Goal: Obtain resource: Obtain resource

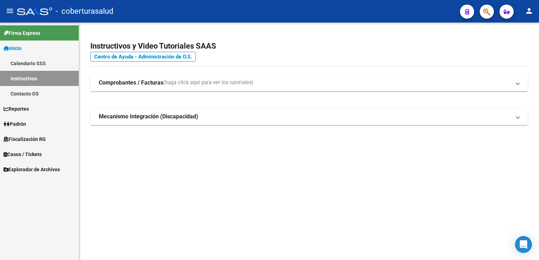
click at [44, 140] on span "Fiscalización RG" at bounding box center [25, 139] width 42 height 8
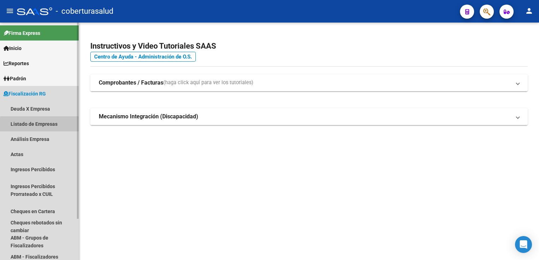
click at [48, 126] on link "Listado de Empresas" at bounding box center [39, 123] width 79 height 15
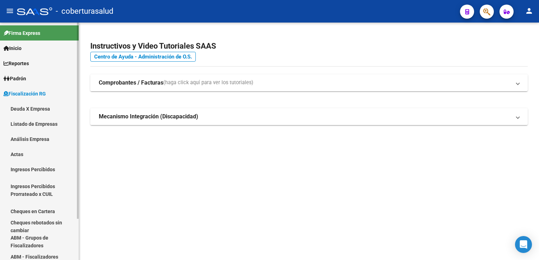
click at [48, 139] on link "Análisis Empresa" at bounding box center [39, 139] width 79 height 15
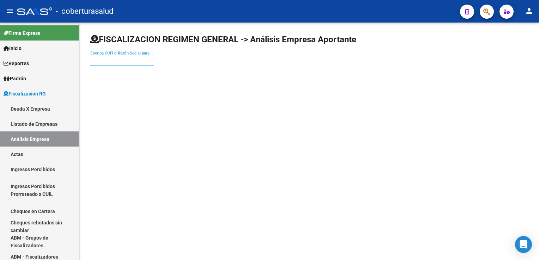
click at [113, 61] on input "Escriba CUIT o Razón Social para buscar" at bounding box center [121, 60] width 63 height 6
click at [41, 122] on link "Listado de Empresas" at bounding box center [39, 123] width 79 height 15
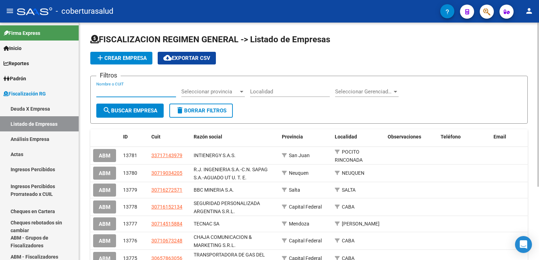
click at [116, 90] on input "Nombre o CUIT" at bounding box center [136, 92] width 80 height 6
paste input "30715622374"
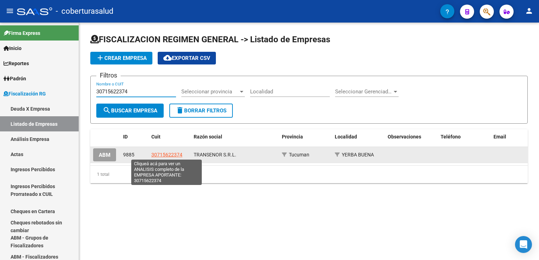
click at [178, 154] on span "30715622374" at bounding box center [166, 155] width 31 height 6
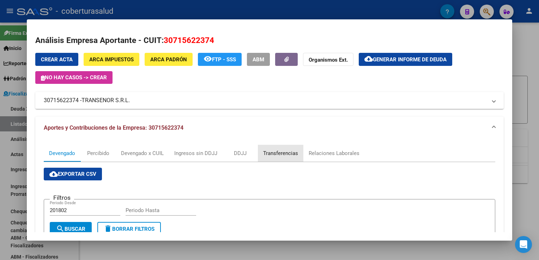
click at [284, 156] on div "Transferencias" at bounding box center [280, 154] width 35 height 8
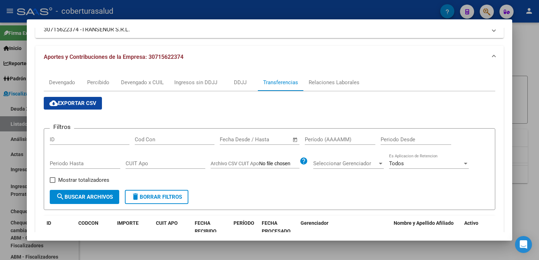
scroll to position [71, 0]
click at [11, 97] on div at bounding box center [269, 130] width 539 height 260
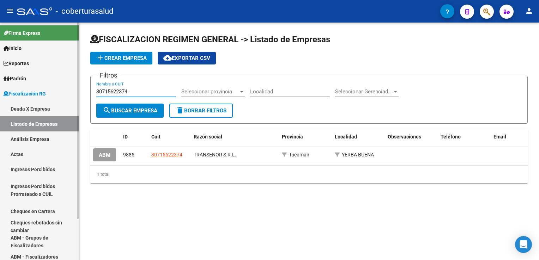
drag, startPoint x: 134, startPoint y: 91, endPoint x: 59, endPoint y: 92, distance: 75.1
click at [59, 92] on mat-sidenav-container "Firma Express Inicio Calendario SSS Instructivos Contacto OS Reportes Ingresos …" at bounding box center [269, 142] width 539 height 238
paste input "00866013"
type input "30700866013"
click at [109, 108] on mat-icon "search" at bounding box center [107, 110] width 8 height 8
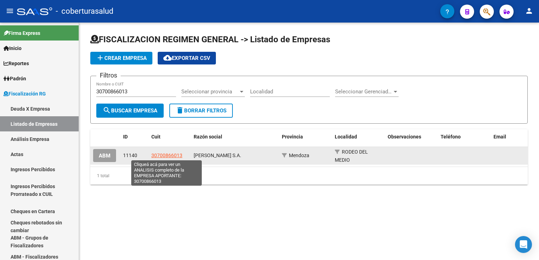
click at [168, 153] on span "30700866013" at bounding box center [166, 156] width 31 height 6
type textarea "30700866013"
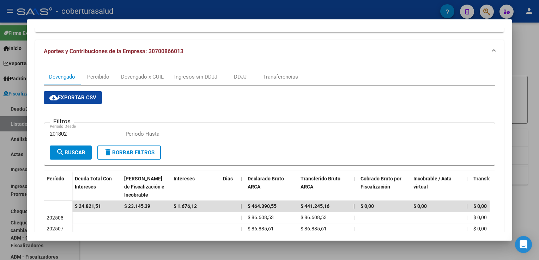
scroll to position [106, 0]
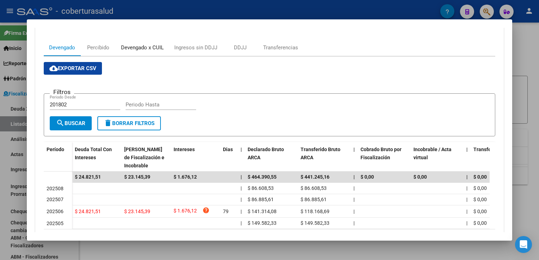
click at [147, 49] on div "Devengado x CUIL" at bounding box center [142, 48] width 43 height 8
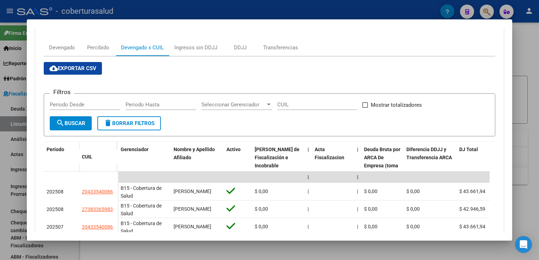
click at [74, 72] on span "cloud_download Exportar CSV" at bounding box center [72, 68] width 47 height 6
click at [2, 154] on div at bounding box center [269, 130] width 539 height 260
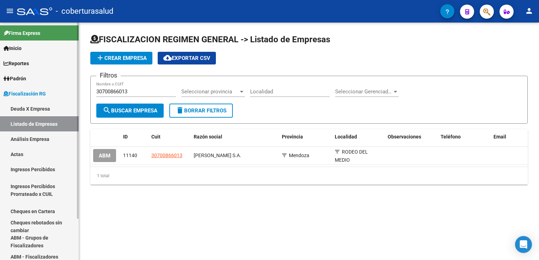
drag, startPoint x: 138, startPoint y: 92, endPoint x: 30, endPoint y: 86, distance: 108.1
click at [31, 86] on mat-sidenav-container "Firma Express Inicio Calendario SSS Instructivos Contacto OS Reportes Ingresos …" at bounding box center [269, 142] width 539 height 238
paste input "10865392"
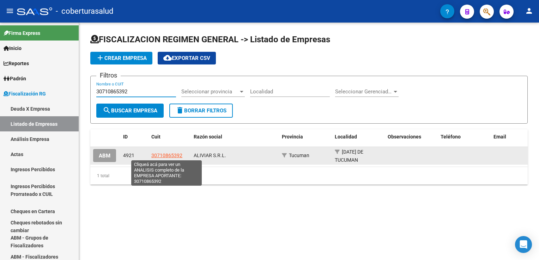
type input "30710865392"
click at [169, 156] on span "30710865392" at bounding box center [166, 156] width 31 height 6
type textarea "30710865392"
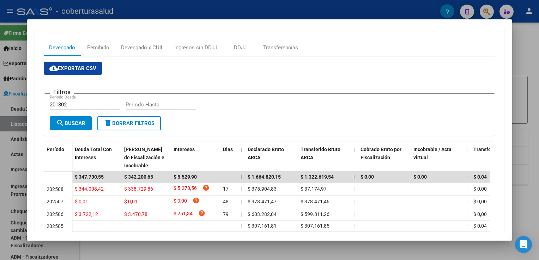
scroll to position [71, 0]
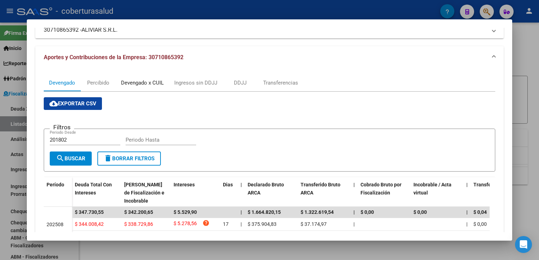
click at [140, 84] on div "Devengado x CUIL" at bounding box center [142, 83] width 43 height 8
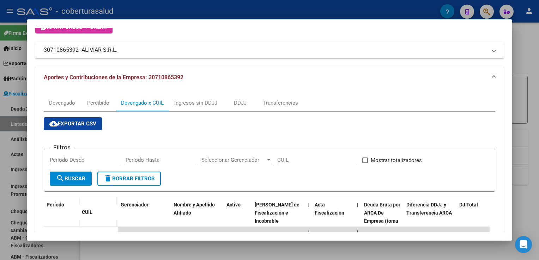
scroll to position [0, 0]
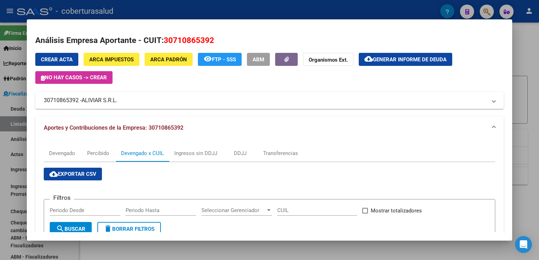
click at [79, 171] on span "cloud_download Exportar CSV" at bounding box center [72, 174] width 47 height 6
click at [4, 163] on div at bounding box center [269, 130] width 539 height 260
